Goal: Information Seeking & Learning: Learn about a topic

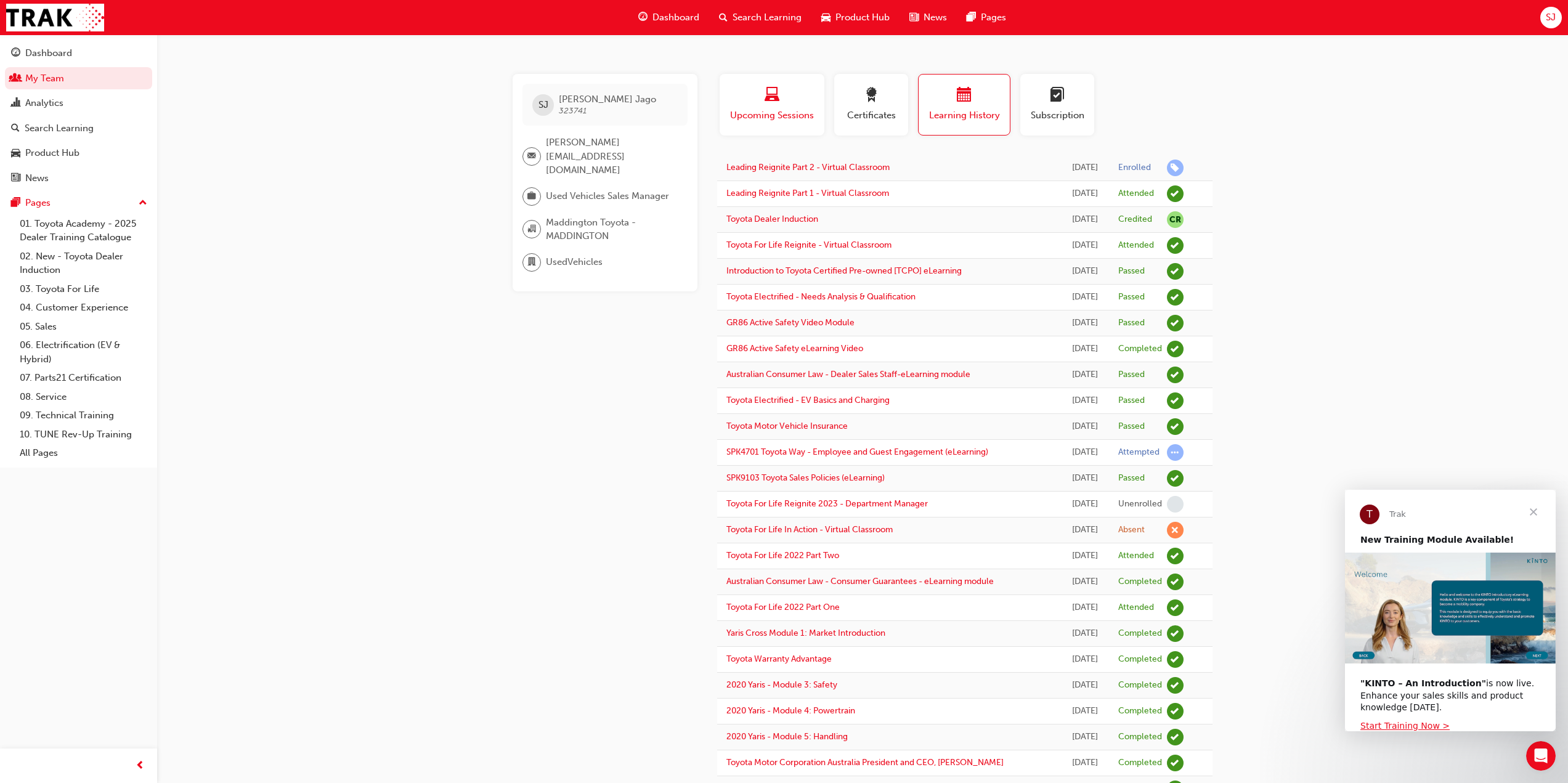
click at [772, 102] on span "laptop-icon" at bounding box center [772, 96] width 15 height 17
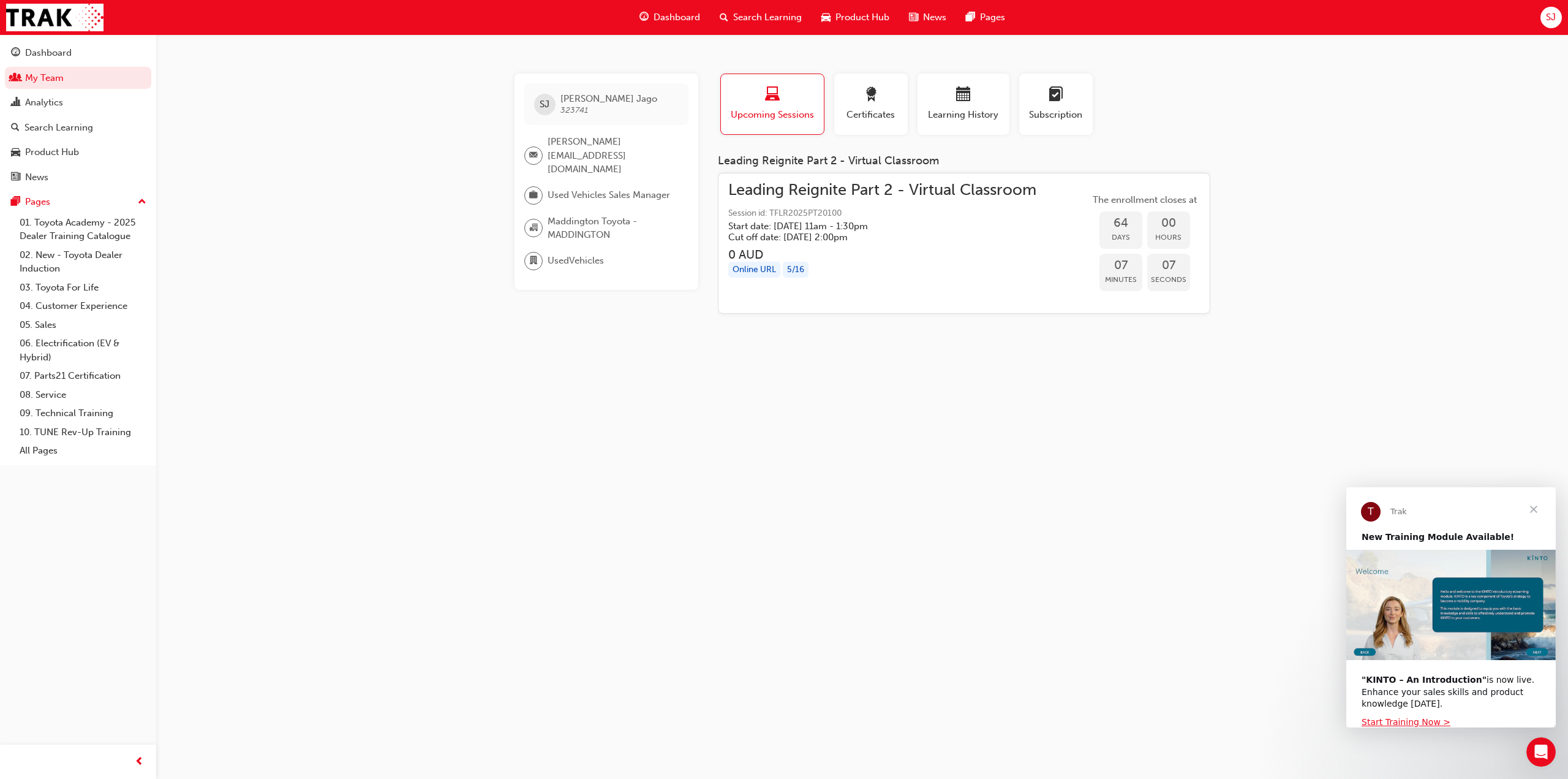
click at [780, 88] on div "button" at bounding box center [772, 96] width 85 height 19
click at [48, 53] on div "Dashboard" at bounding box center [48, 53] width 47 height 14
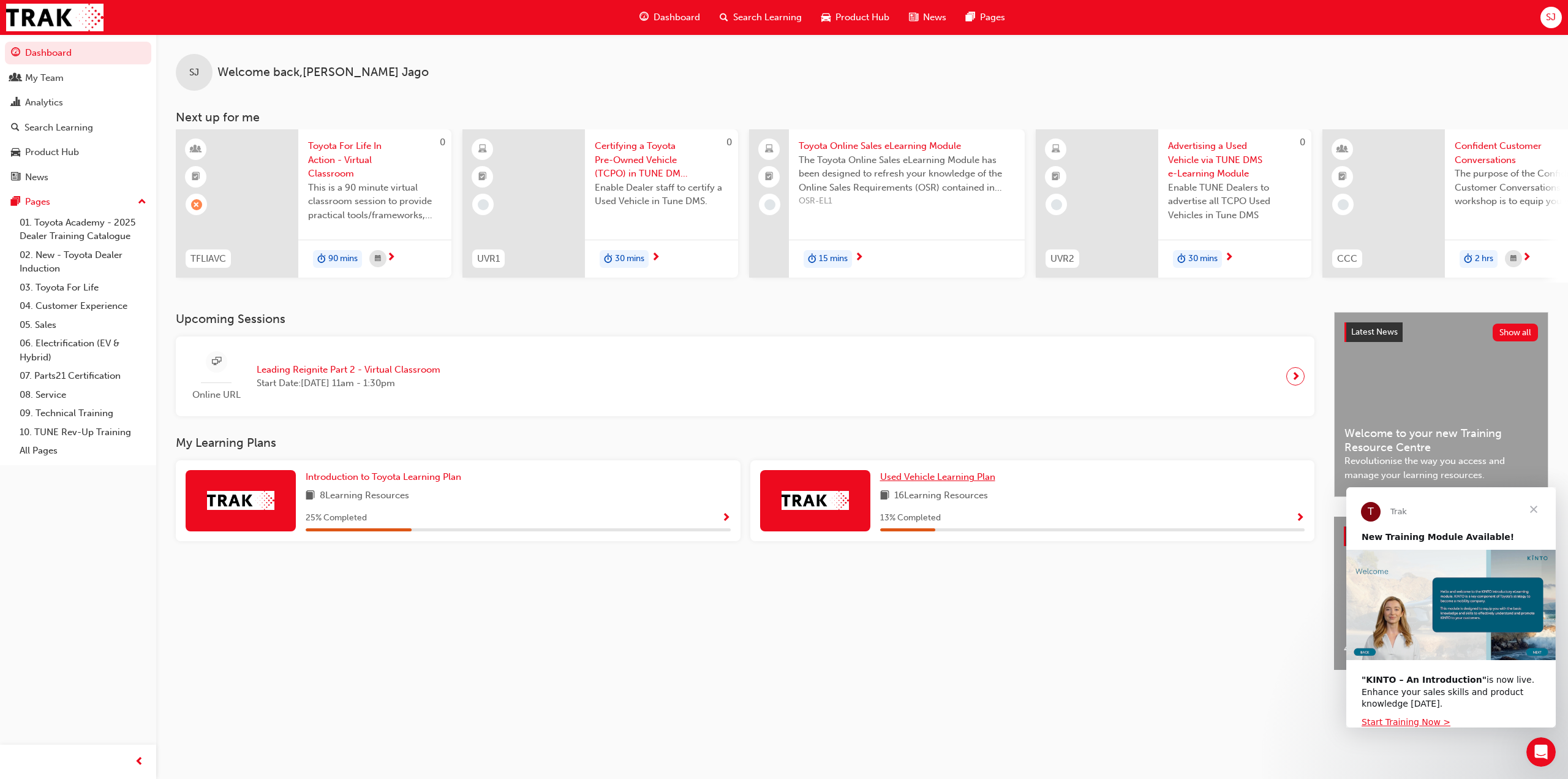
click at [956, 480] on span "Used Vehicle Learning Plan" at bounding box center [938, 476] width 115 height 11
